Goal: Task Accomplishment & Management: Use online tool/utility

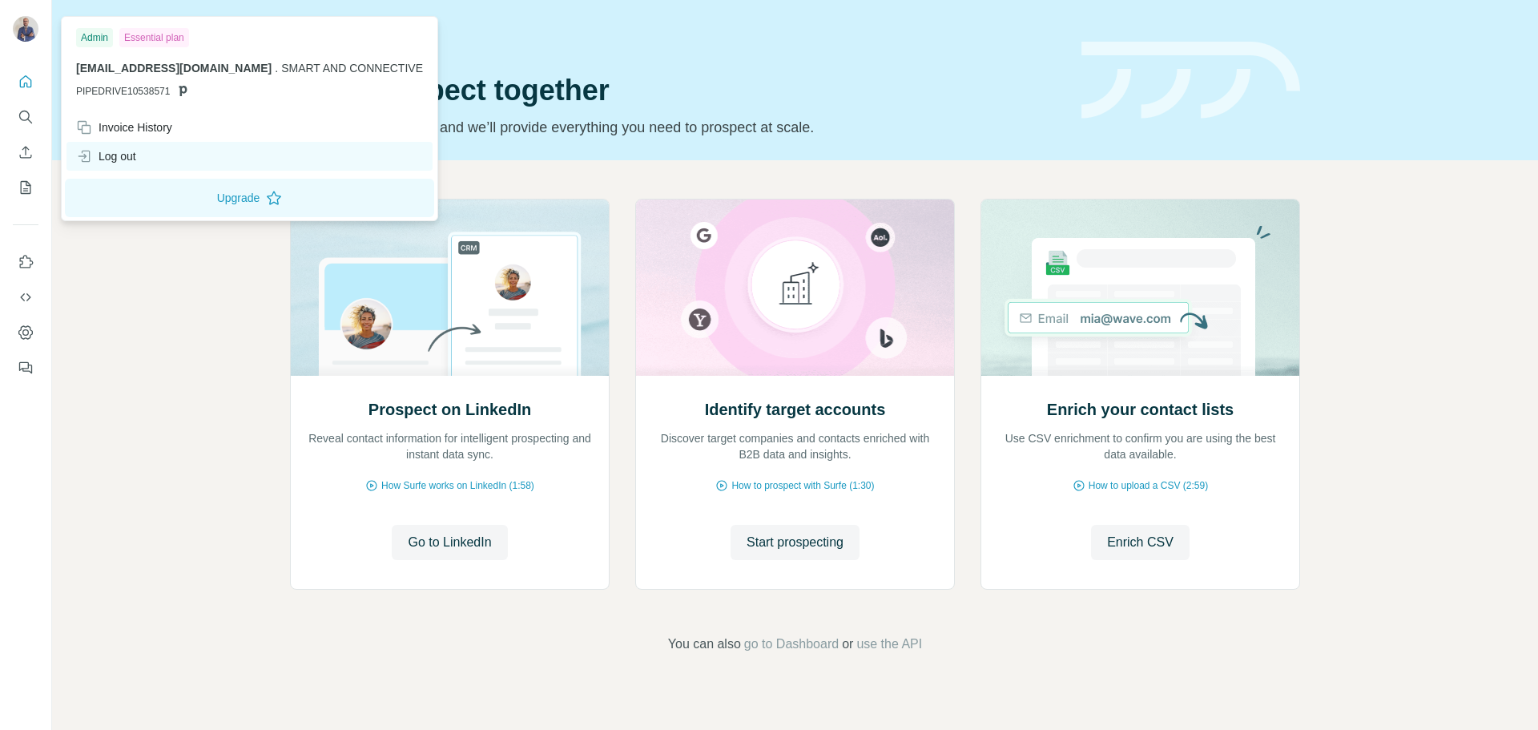
click at [147, 155] on div "Log out" at bounding box center [249, 156] width 366 height 29
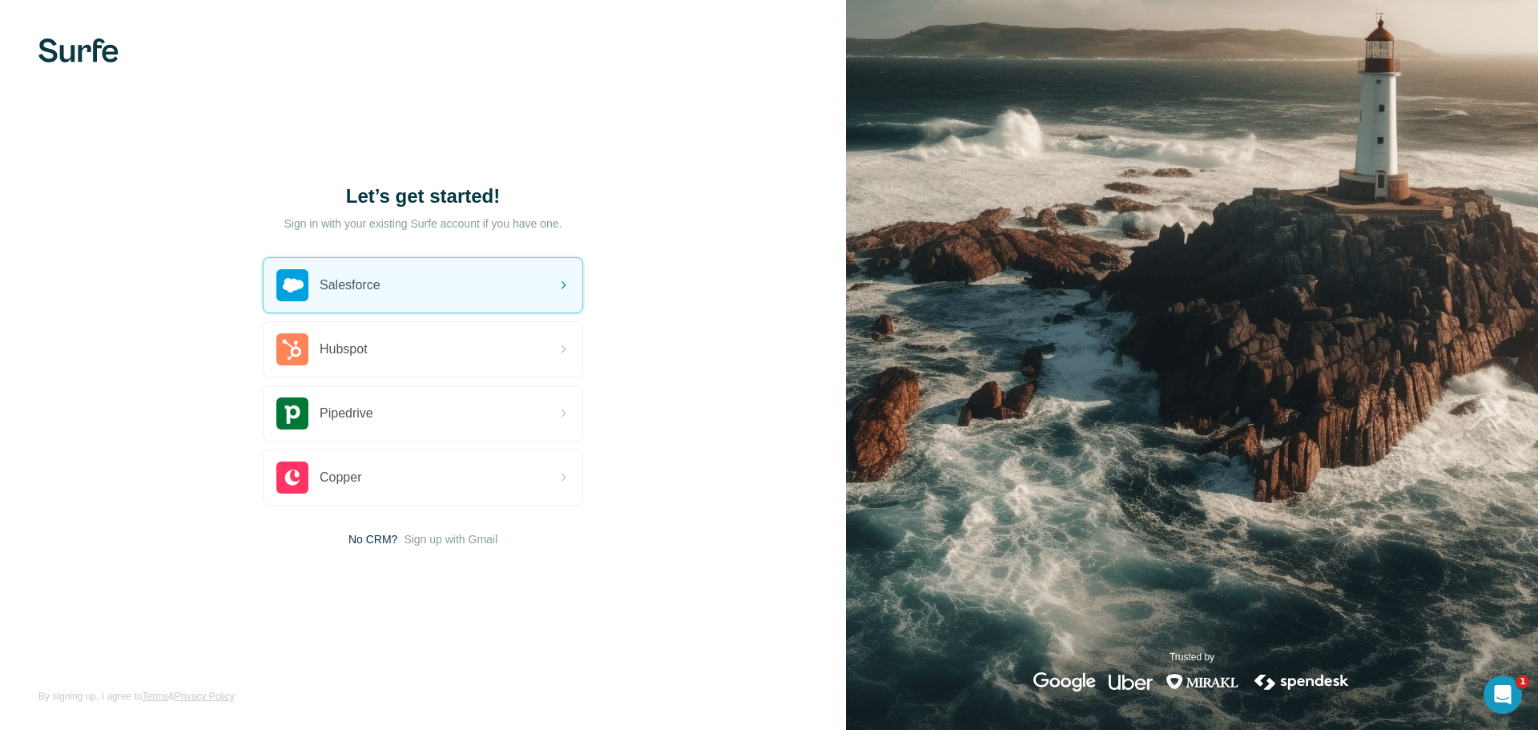
click at [128, 240] on div "Let’s get started! Sign in with your existing Surfe account if you have one. Sa…" at bounding box center [423, 365] width 846 height 730
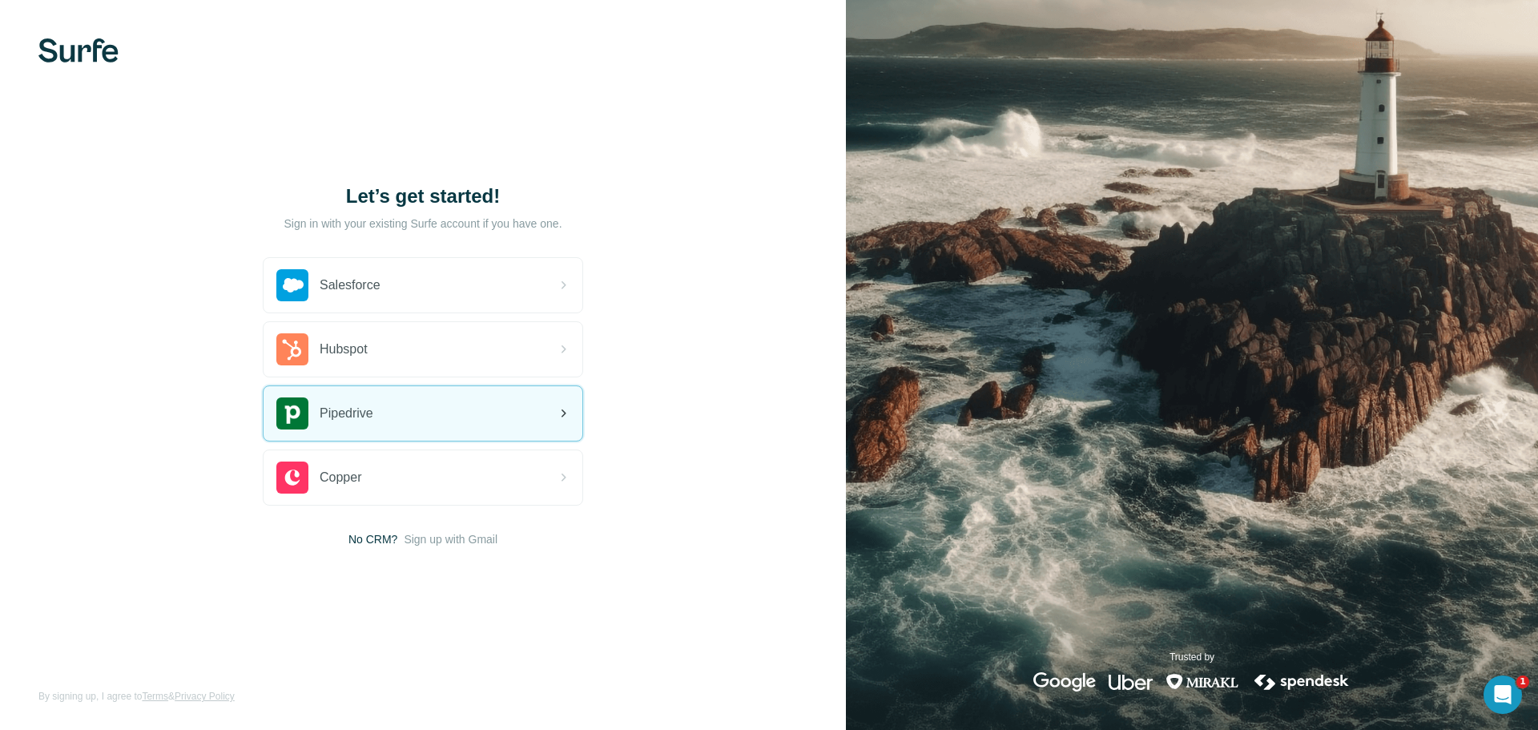
click at [345, 415] on span "Pipedrive" at bounding box center [347, 413] width 54 height 19
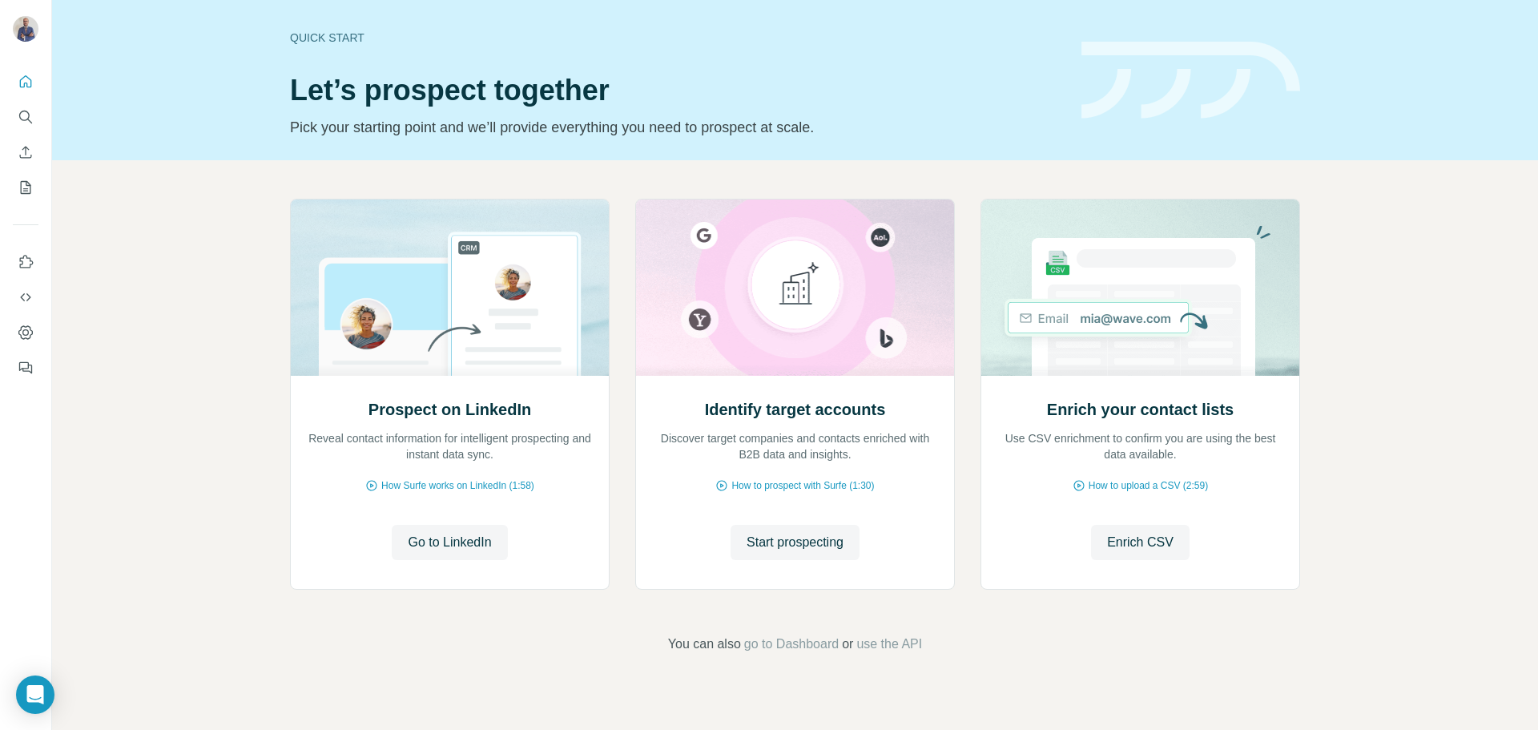
click at [149, 272] on div "Prospect on LinkedIn Reveal contact information for intelligent prospecting and…" at bounding box center [795, 426] width 1486 height 532
click at [17, 328] on button "Dashboard" at bounding box center [26, 332] width 26 height 29
